Goal: Task Accomplishment & Management: Manage account settings

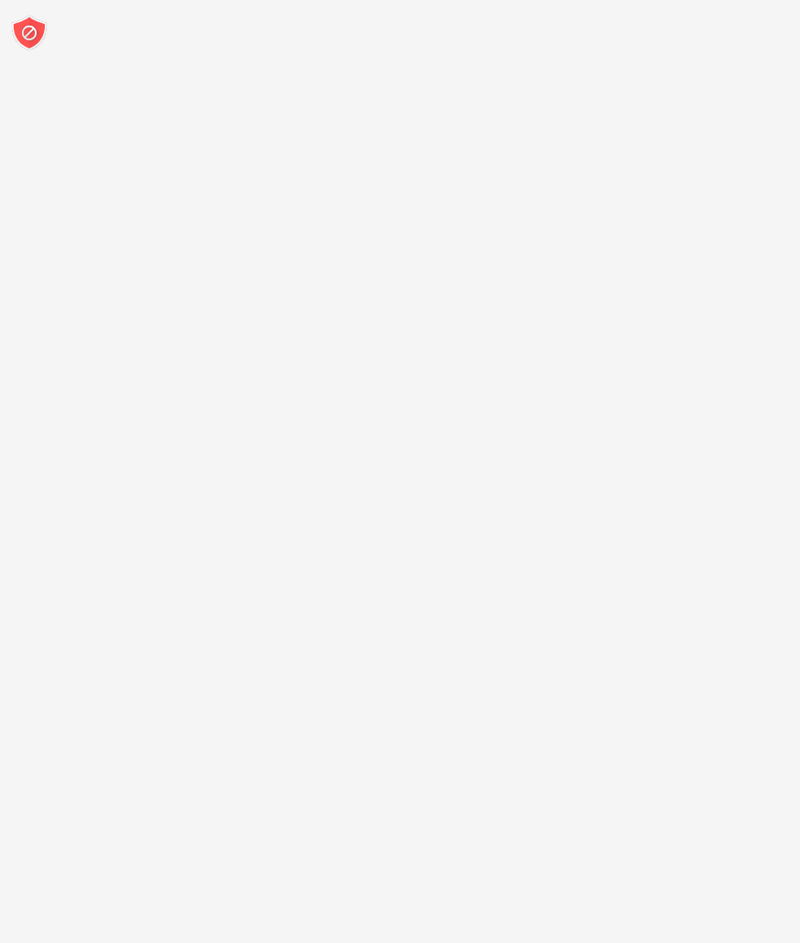
click at [25, 26] on img at bounding box center [29, 33] width 37 height 37
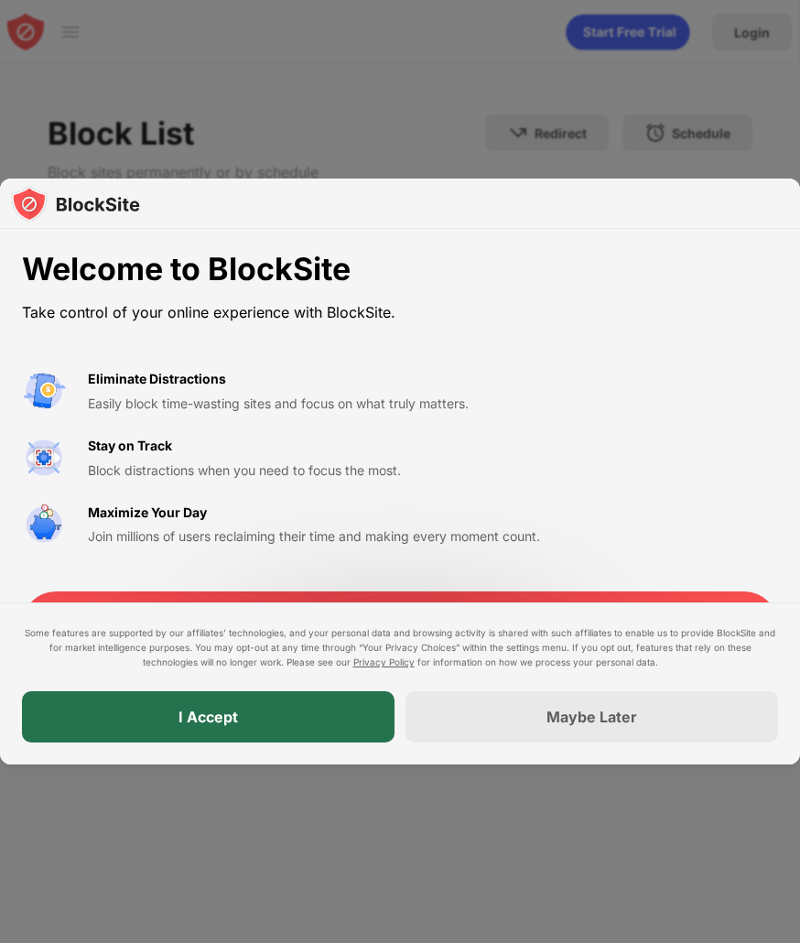
click at [180, 721] on div "I Accept" at bounding box center [209, 717] width 60 height 18
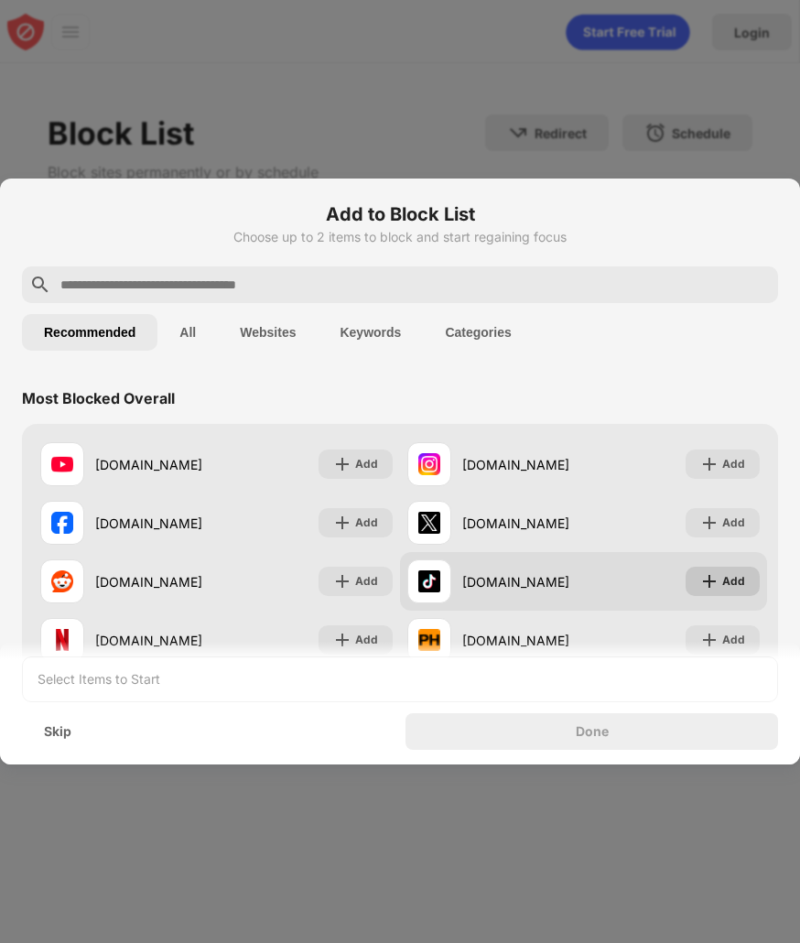
click at [723, 573] on div "Add" at bounding box center [734, 581] width 23 height 18
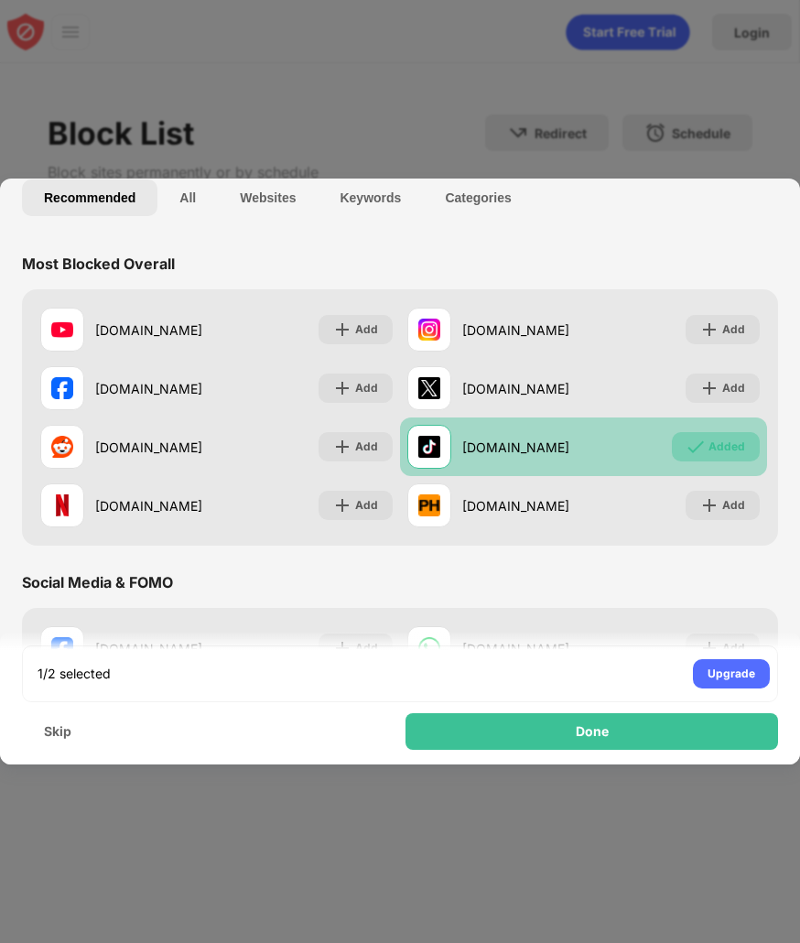
scroll to position [184, 0]
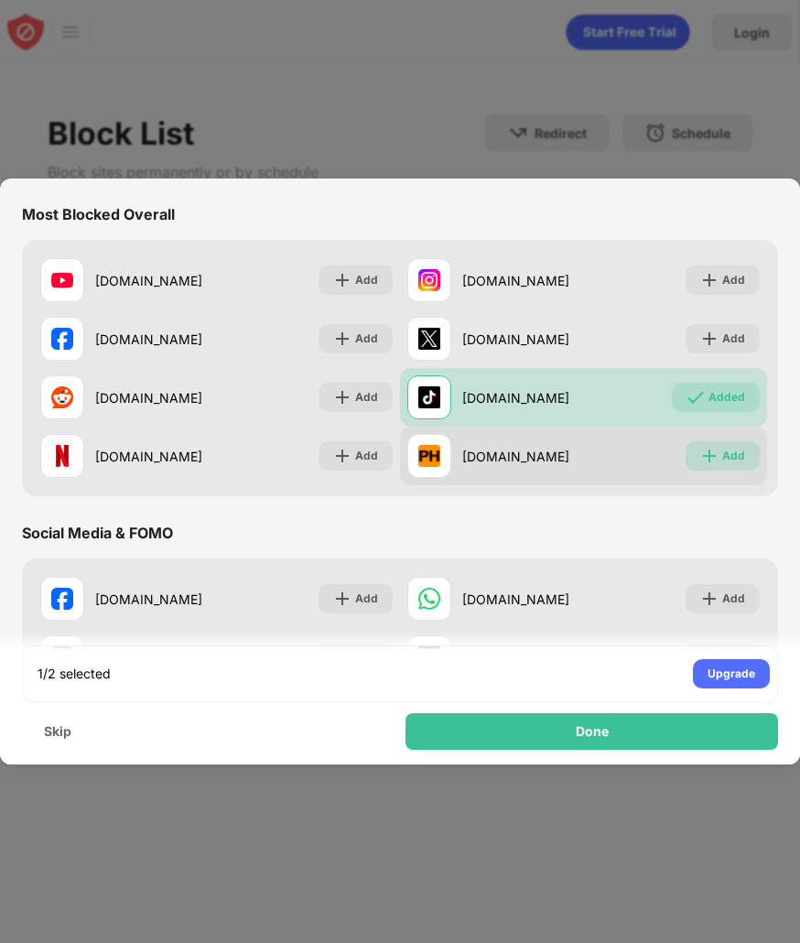
click at [706, 458] on img at bounding box center [710, 456] width 18 height 18
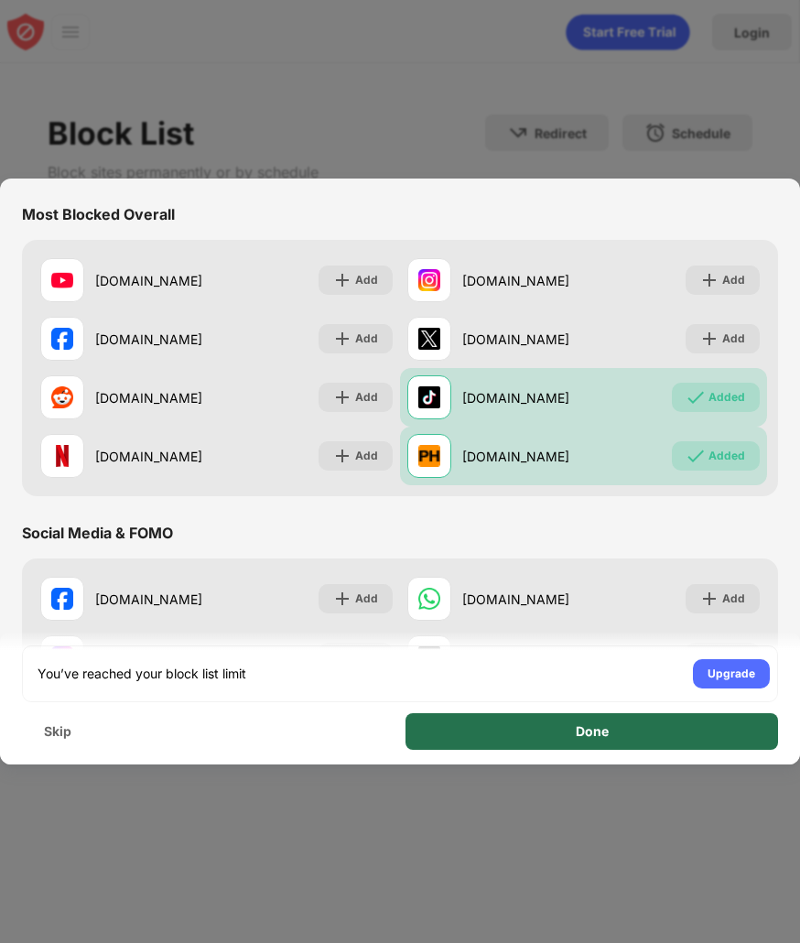
click at [571, 734] on div "Done" at bounding box center [592, 731] width 373 height 37
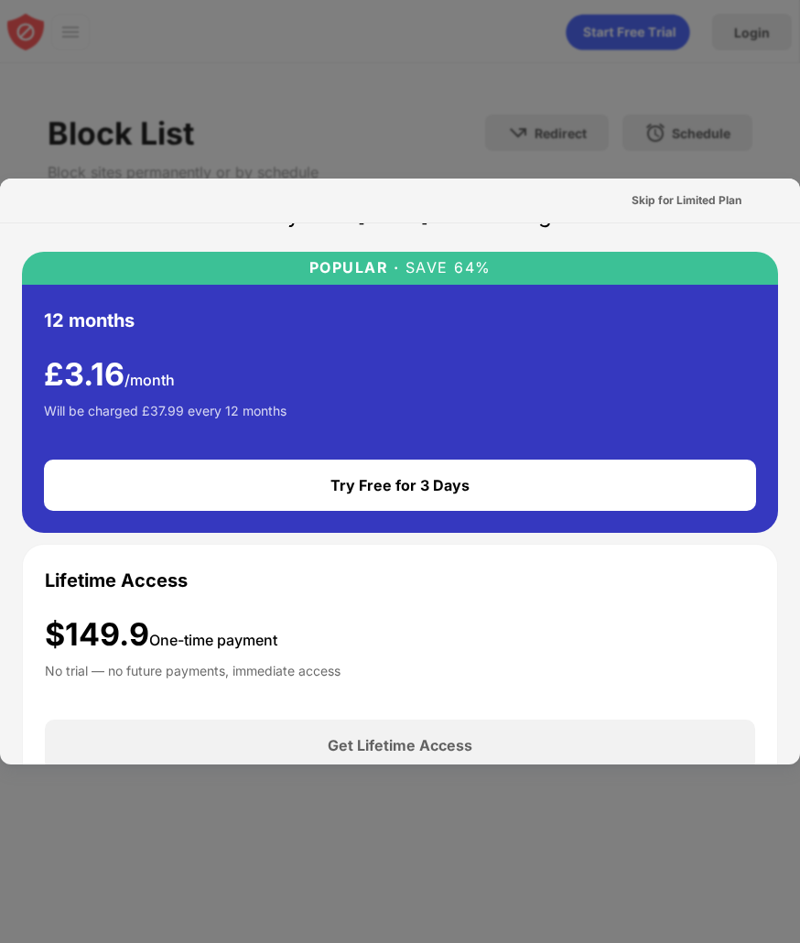
scroll to position [0, 0]
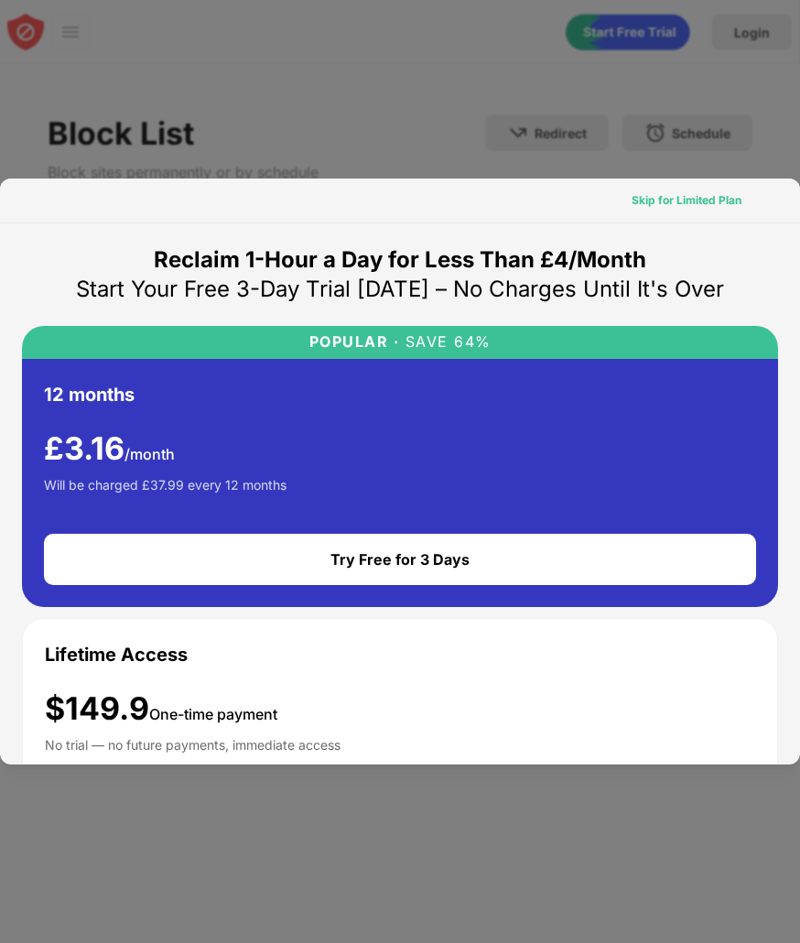
click at [638, 201] on div "Skip for Limited Plan" at bounding box center [687, 200] width 110 height 18
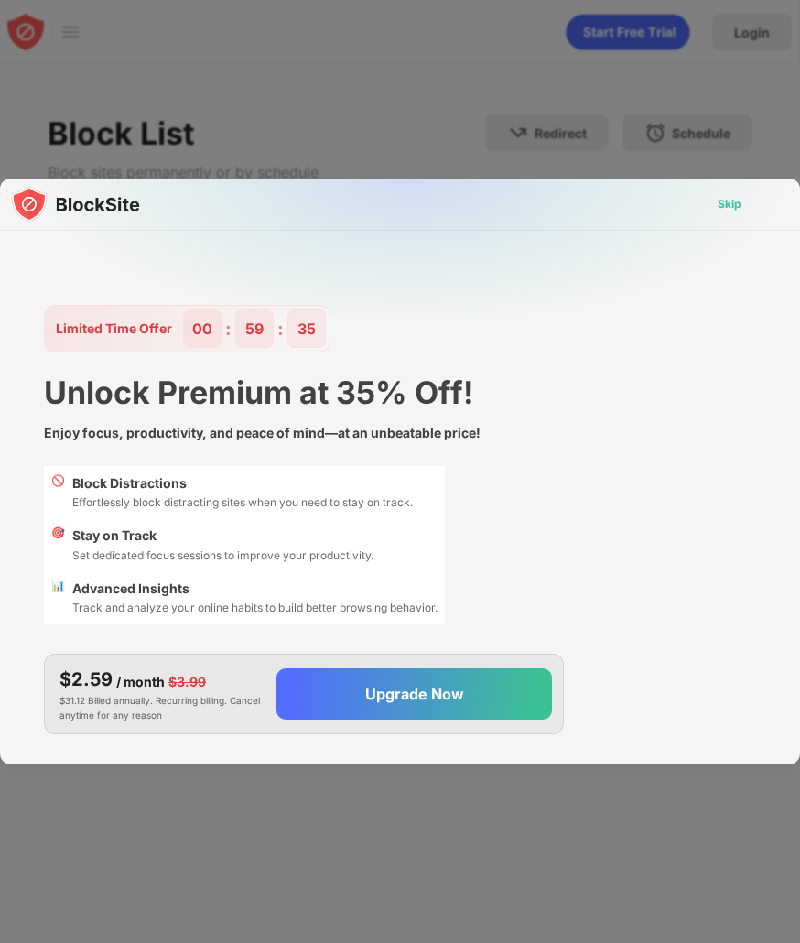
click at [754, 197] on div "Skip" at bounding box center [729, 204] width 53 height 29
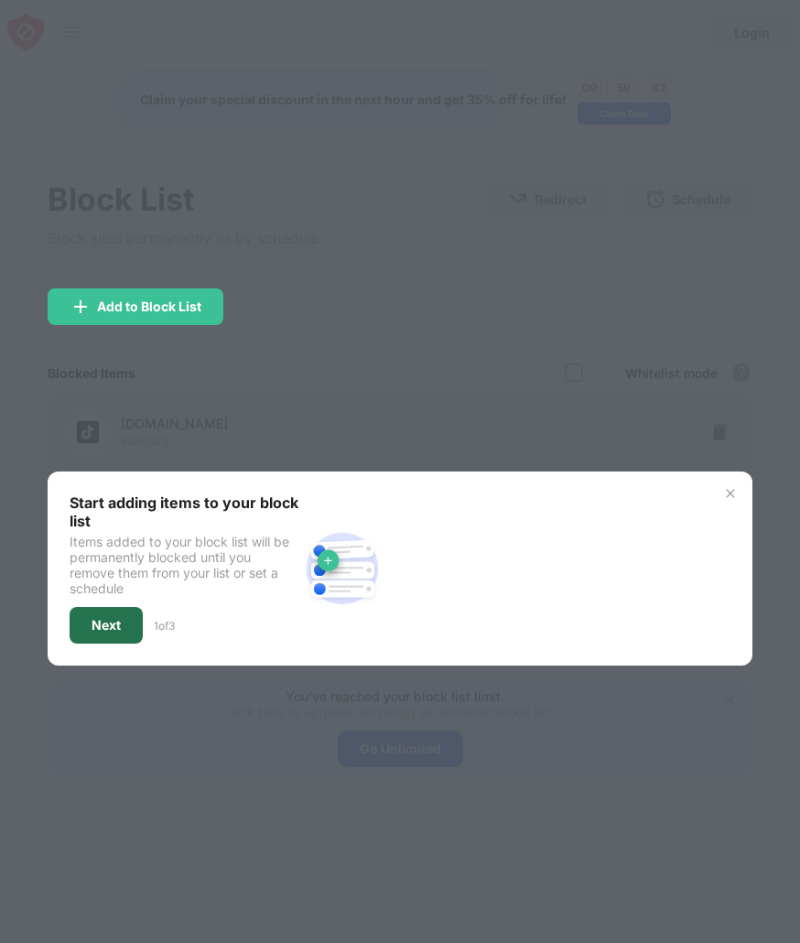
click at [127, 618] on div "Next" at bounding box center [106, 625] width 73 height 37
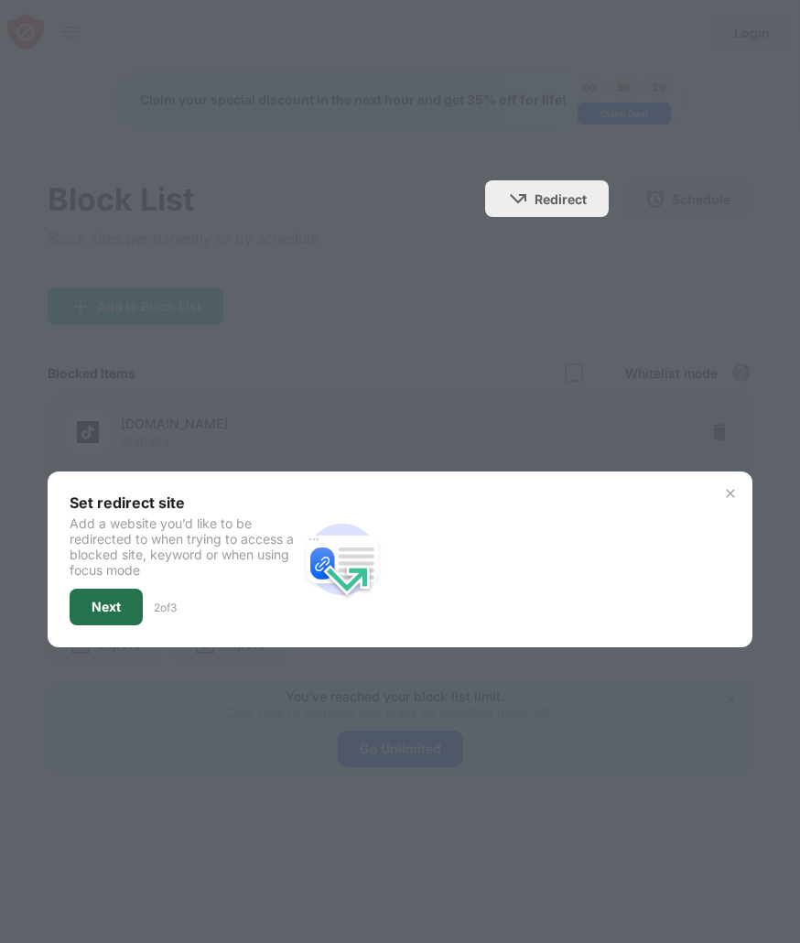
click at [109, 602] on div "Next" at bounding box center [106, 607] width 29 height 15
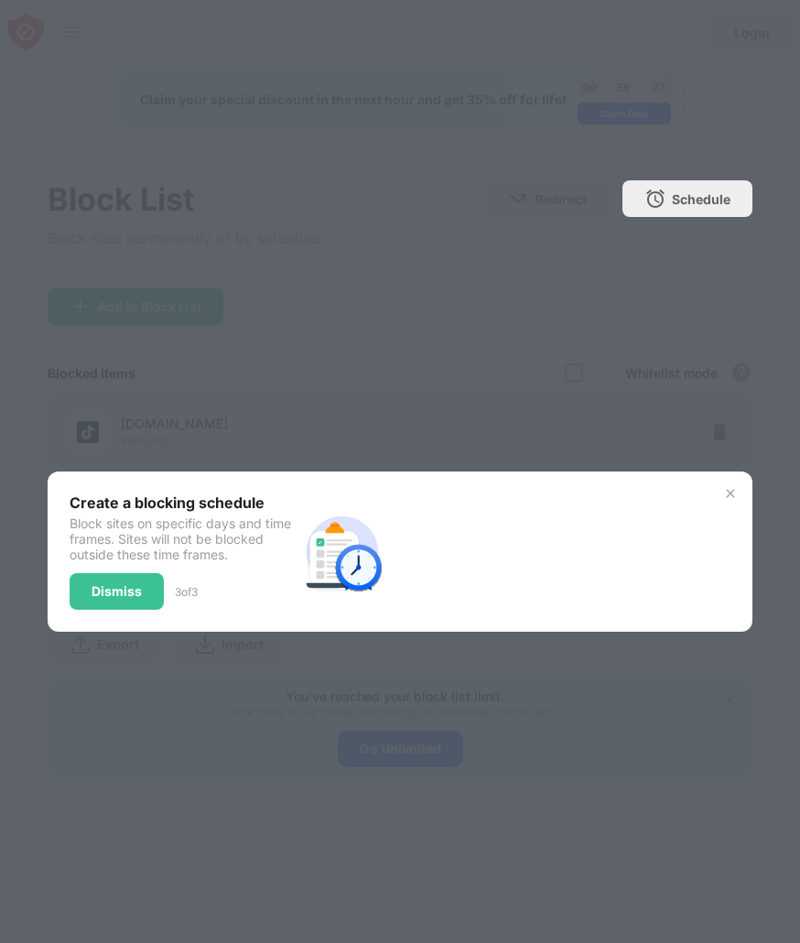
click at [732, 490] on div "Create a blocking schedule Block sites on specific days and time frames. Sites …" at bounding box center [400, 552] width 704 height 160
click at [732, 490] on img at bounding box center [730, 493] width 15 height 15
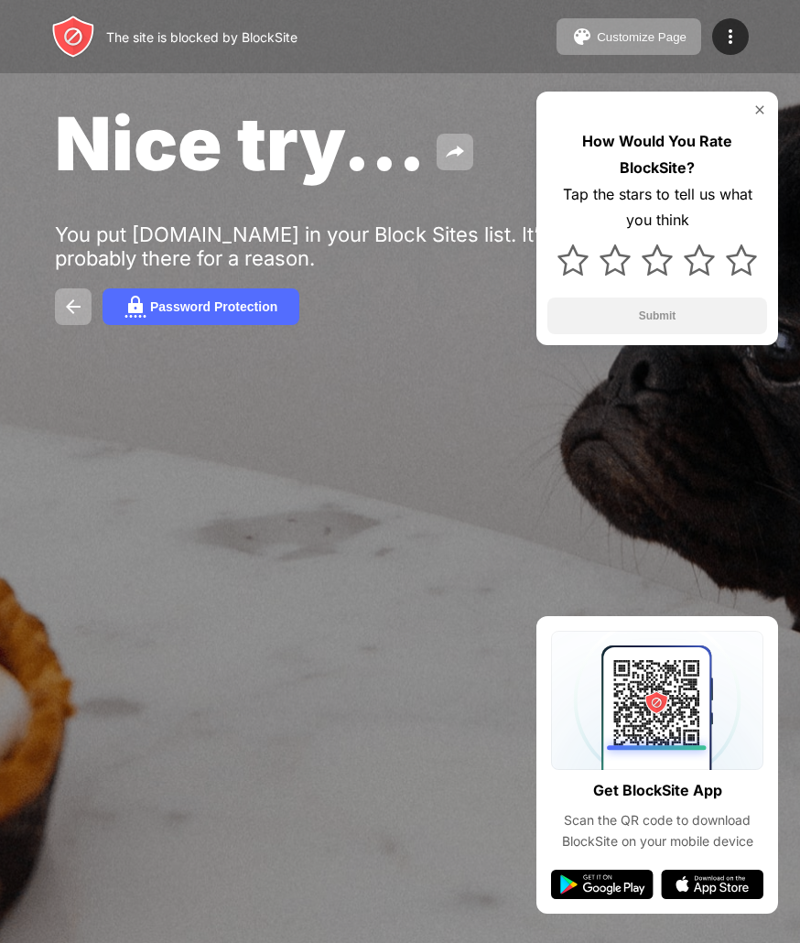
click at [762, 107] on img at bounding box center [760, 110] width 15 height 15
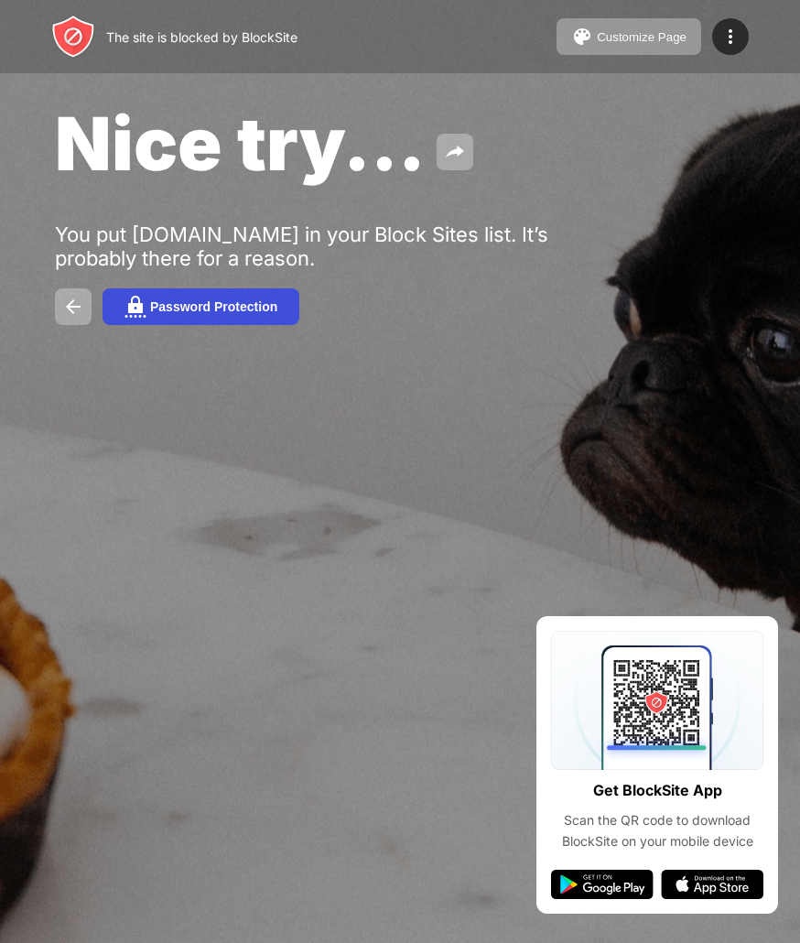
click at [236, 298] on button "Password Protection" at bounding box center [201, 306] width 197 height 37
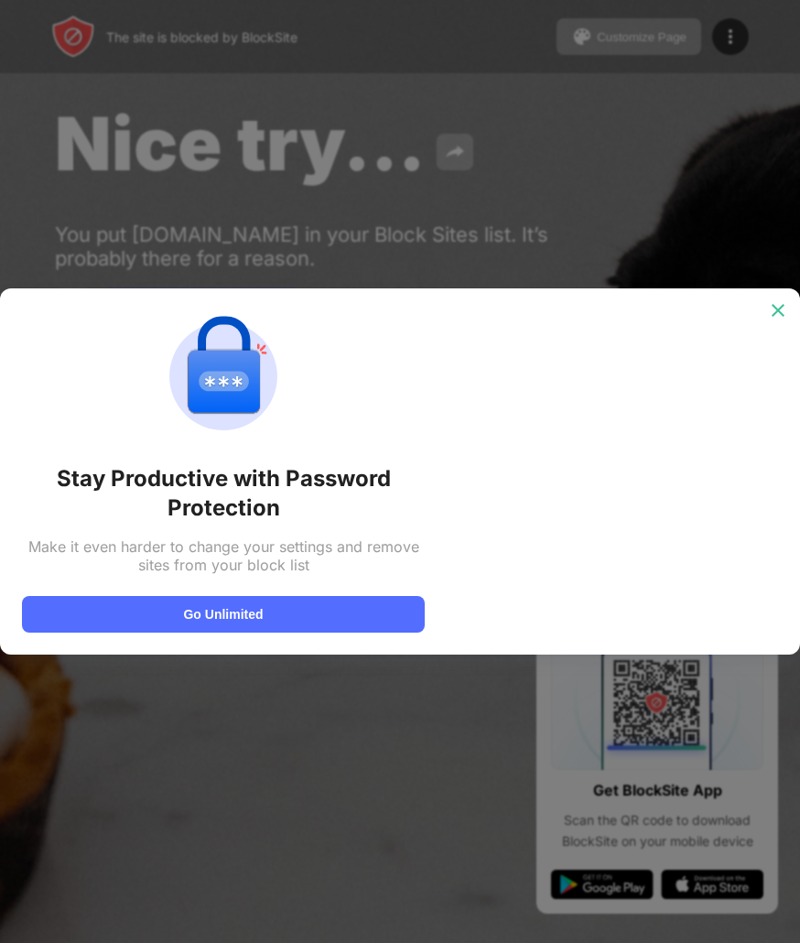
click at [788, 307] on div at bounding box center [778, 310] width 29 height 29
